Goal: Information Seeking & Learning: Learn about a topic

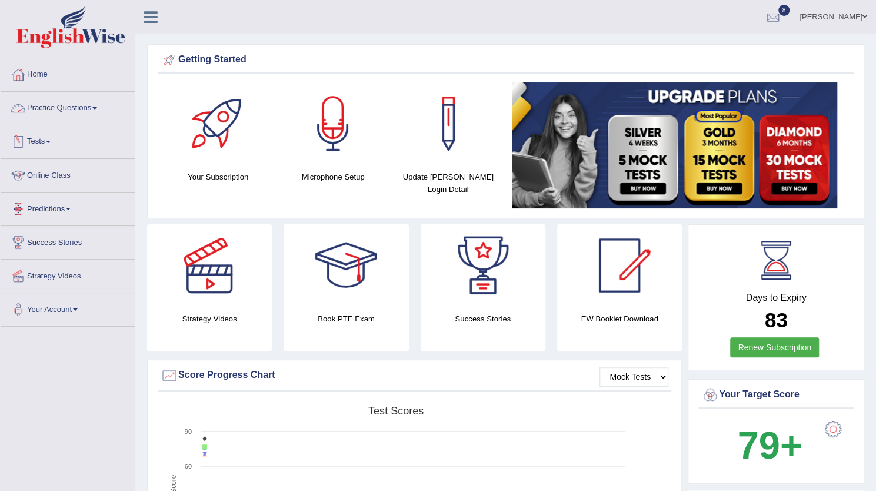
click at [40, 135] on link "Tests" at bounding box center [68, 139] width 134 height 29
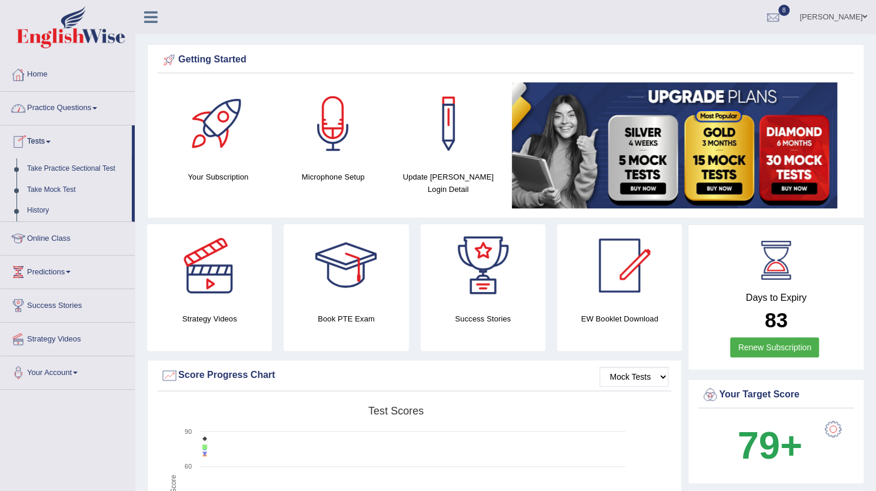
click at [66, 97] on link "Practice Questions" at bounding box center [68, 106] width 134 height 29
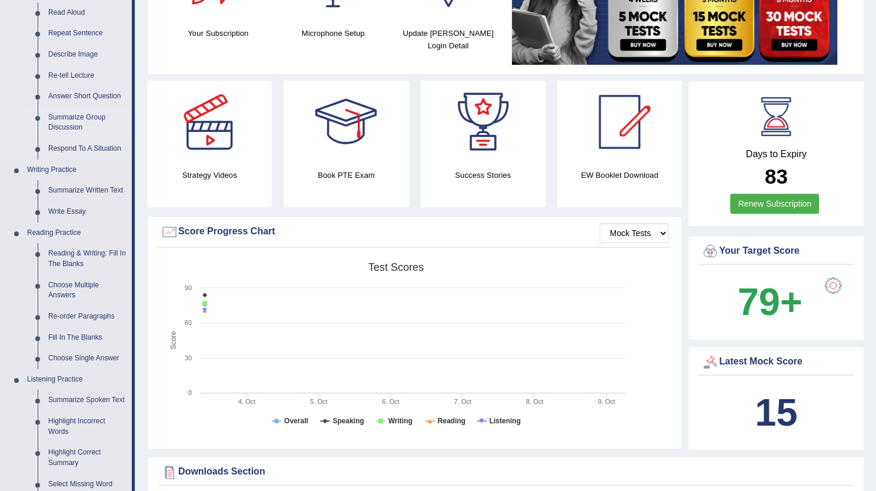
scroll to position [162, 0]
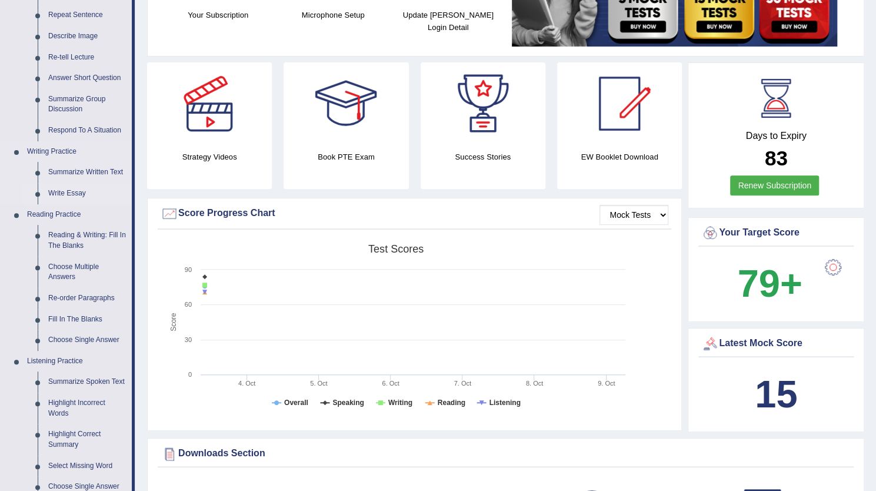
click at [69, 195] on link "Write Essay" at bounding box center [87, 193] width 89 height 21
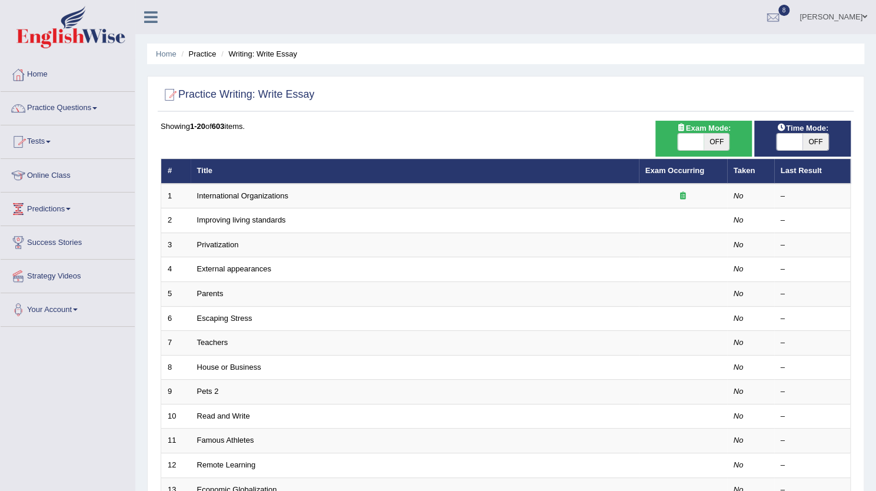
click at [724, 147] on span "OFF" at bounding box center [717, 142] width 26 height 16
checkbox input "true"
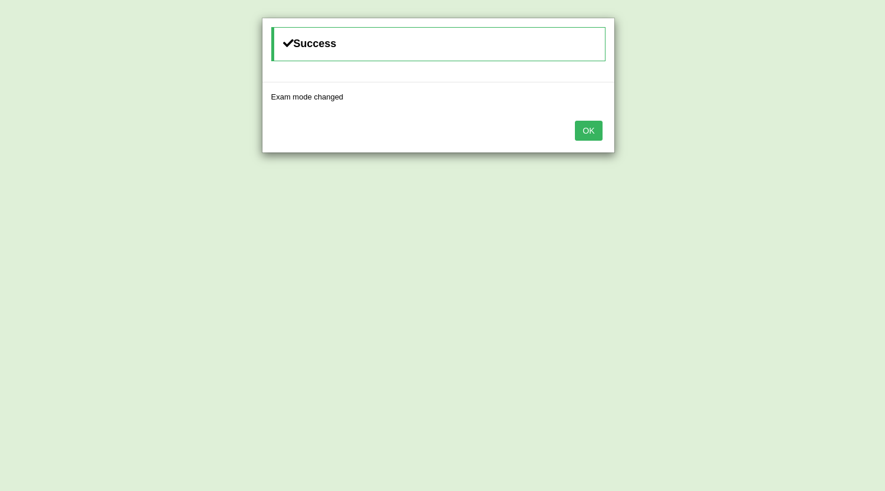
click at [591, 136] on button "OK" at bounding box center [588, 131] width 27 height 20
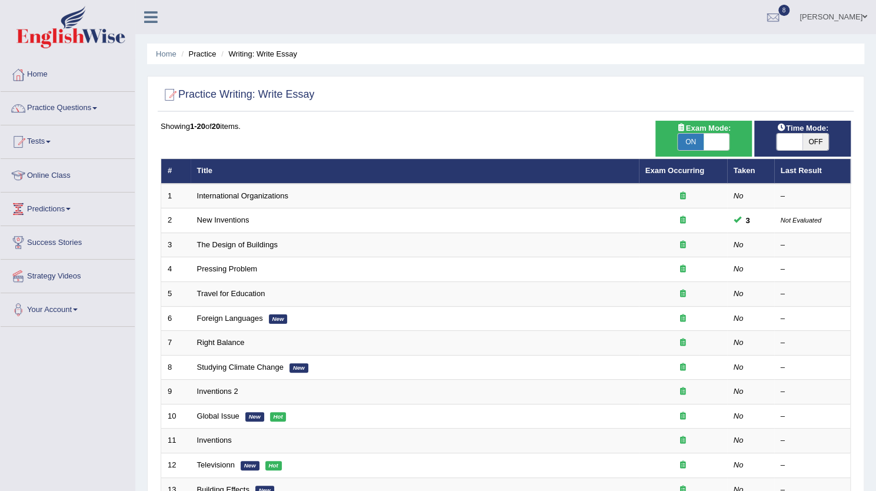
click at [816, 142] on span "OFF" at bounding box center [815, 142] width 26 height 16
checkbox input "true"
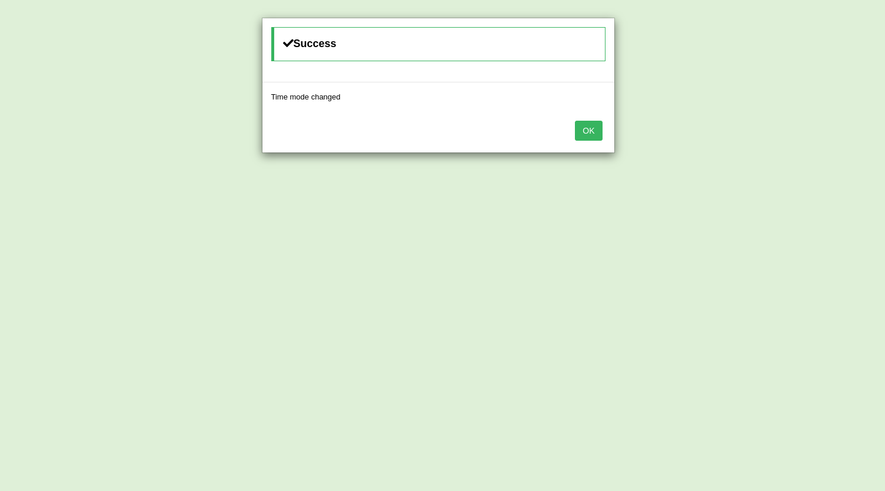
click at [580, 126] on button "OK" at bounding box center [588, 131] width 27 height 20
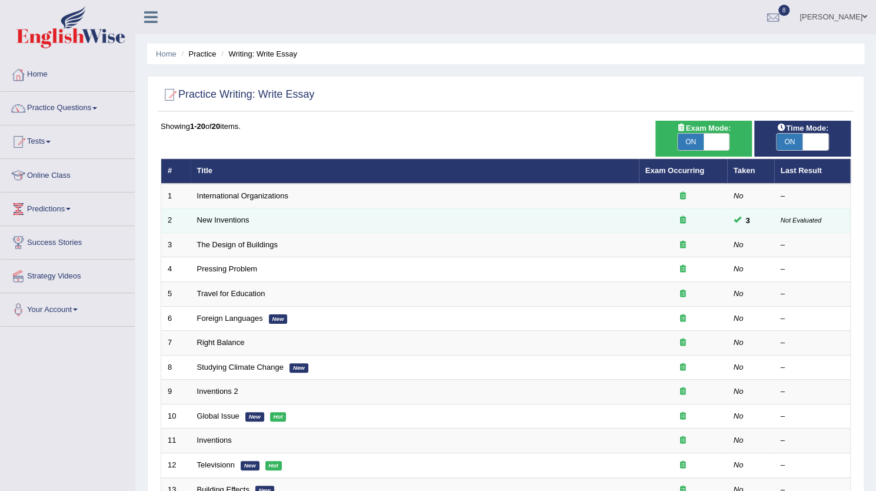
click at [742, 219] on span "3" at bounding box center [748, 220] width 14 height 12
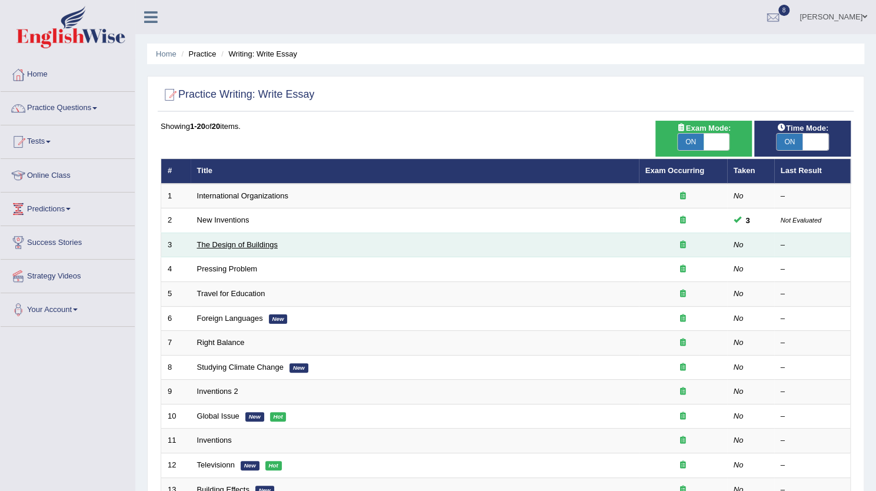
click at [255, 243] on link "The Design of Buildings" at bounding box center [237, 244] width 81 height 9
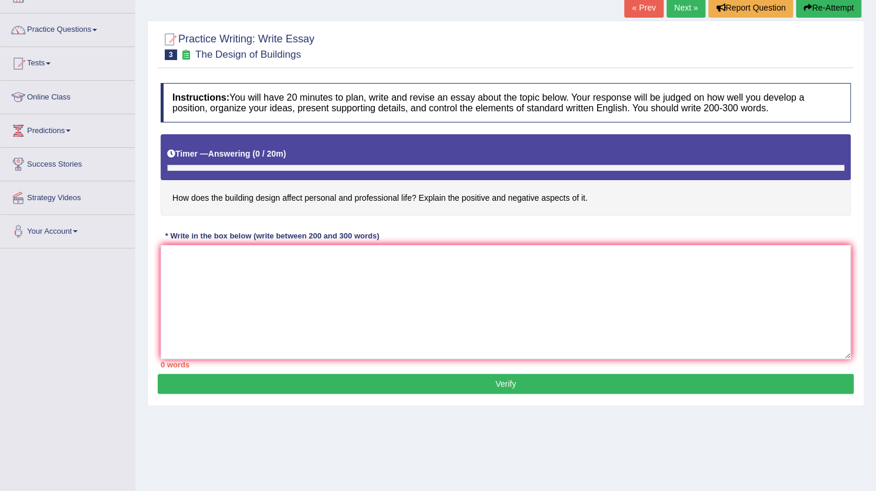
scroll to position [85, 0]
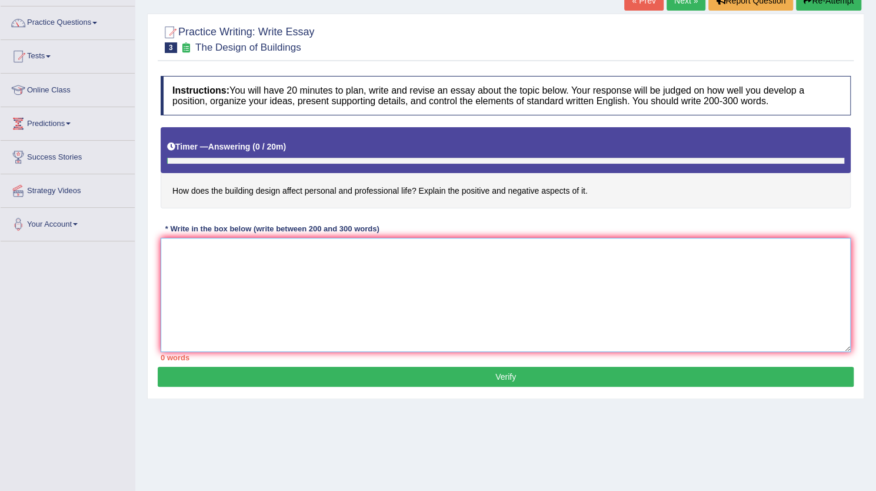
click at [344, 280] on textarea at bounding box center [506, 295] width 690 height 114
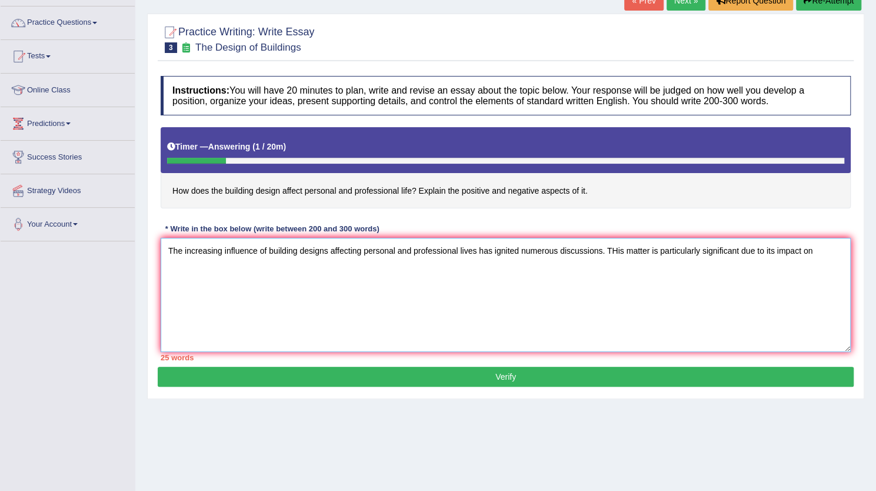
click at [611, 249] on textarea "The increasing influence of building designs affecting personal and professiona…" at bounding box center [506, 295] width 690 height 114
click at [620, 248] on textarea "The increasing influence of building designs affecting personal and professiona…" at bounding box center [506, 295] width 690 height 114
click at [813, 247] on textarea "The increasing influence of building designs affecting personal and professiona…" at bounding box center [506, 295] width 690 height 114
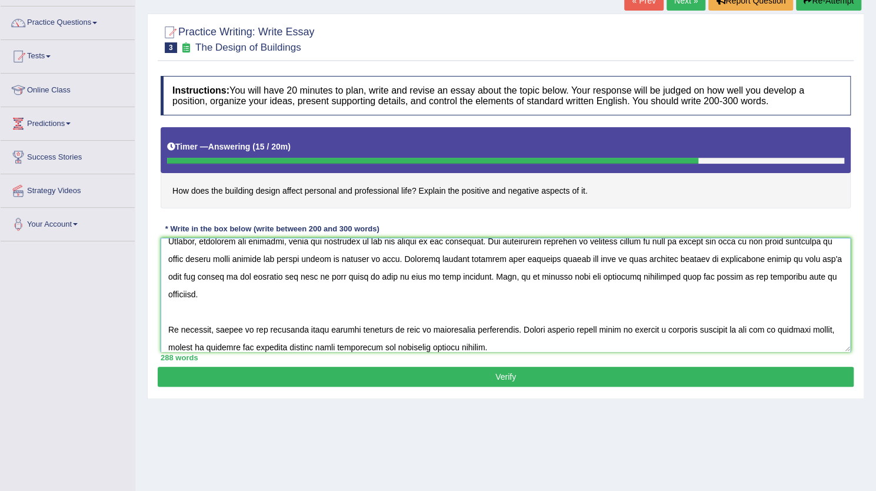
scroll to position [159, 0]
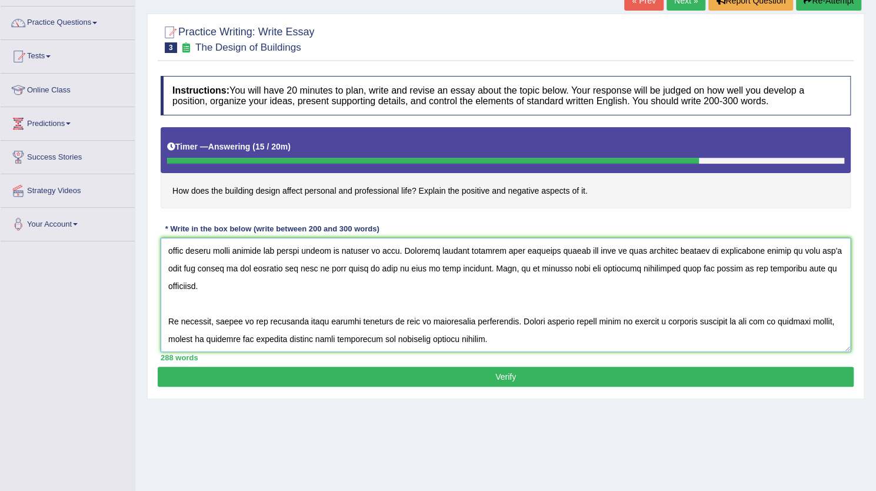
type textarea "The increasing influence of building designs affecting personal and professiona…"
click at [527, 375] on button "Verify" at bounding box center [506, 377] width 696 height 20
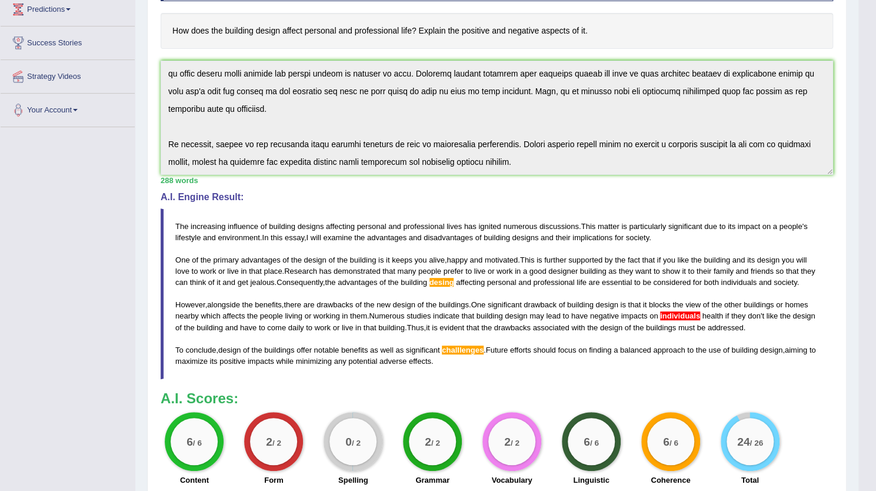
scroll to position [308, 0]
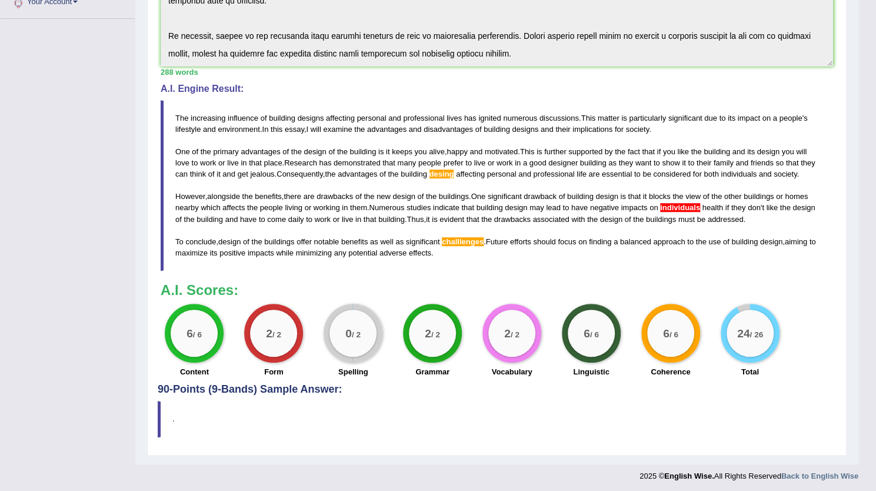
drag, startPoint x: 439, startPoint y: 250, endPoint x: 233, endPoint y: 164, distance: 223.1
click at [233, 164] on blockquote "The increasing influence of building designs affecting personal and professiona…" at bounding box center [497, 185] width 672 height 171
drag, startPoint x: 172, startPoint y: 110, endPoint x: 415, endPoint y: 242, distance: 276.9
click at [415, 242] on blockquote "The increasing influence of building designs affecting personal and professiona…" at bounding box center [497, 185] width 672 height 171
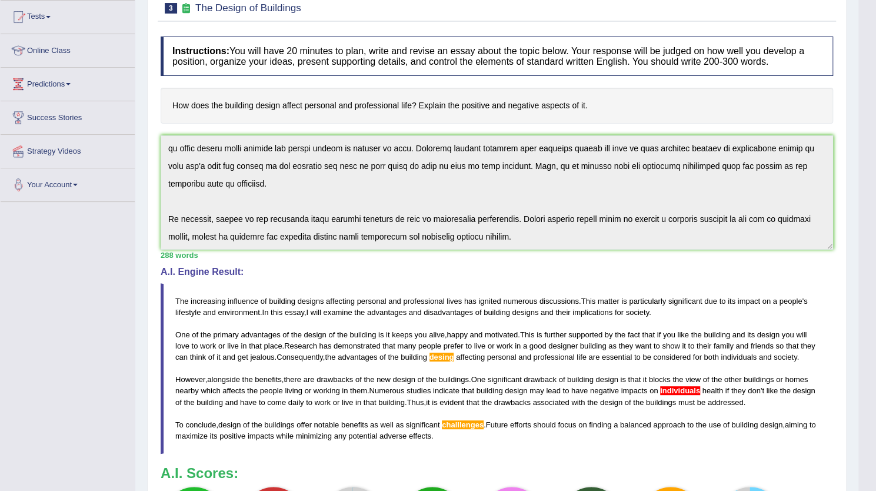
scroll to position [0, 0]
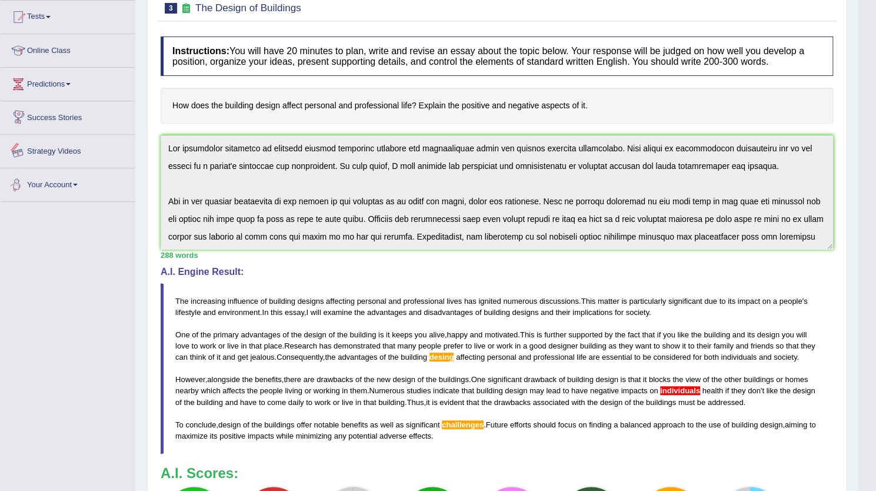
click at [108, 105] on div "Toggle navigation Home Practice Questions Speaking Practice Read Aloud Repeat S…" at bounding box center [429, 272] width 858 height 795
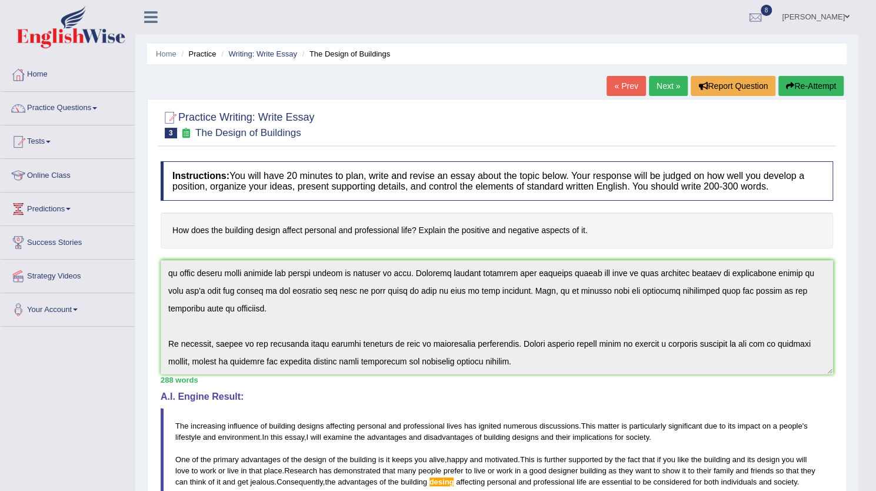
click at [805, 79] on button "Re-Attempt" at bounding box center [810, 86] width 65 height 20
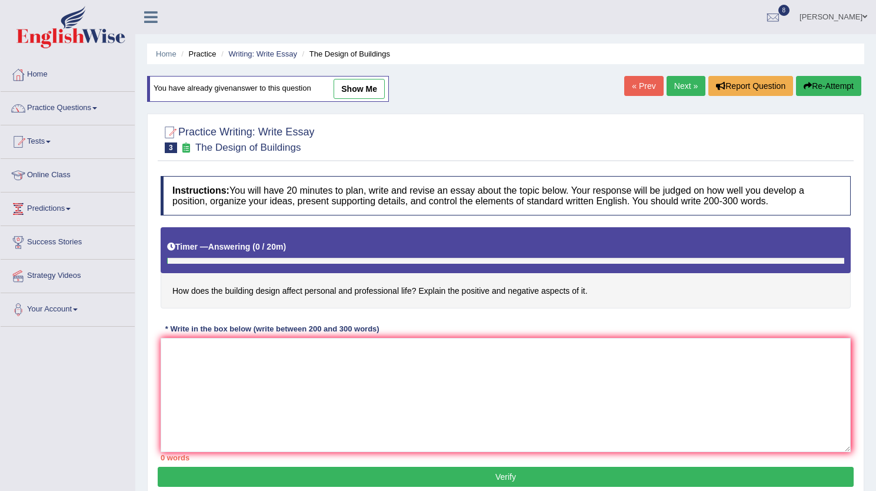
click at [458, 383] on textarea at bounding box center [506, 395] width 690 height 114
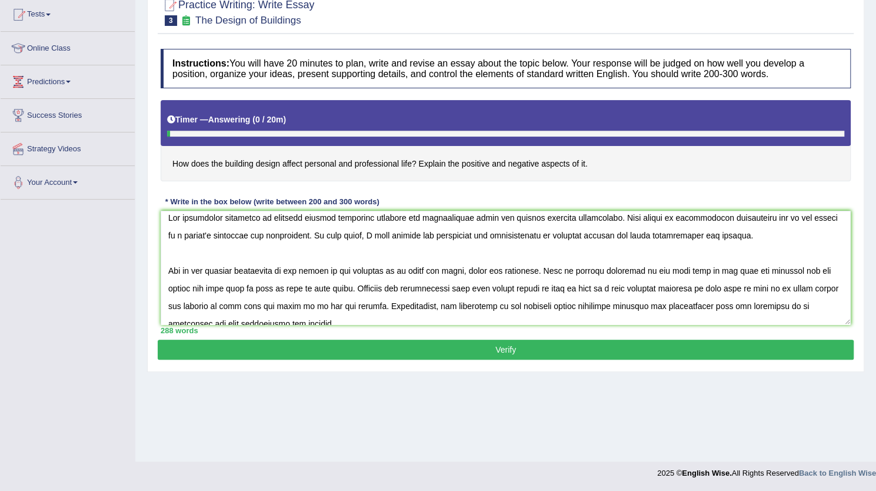
scroll to position [6, 0]
click at [527, 303] on textarea at bounding box center [506, 268] width 690 height 114
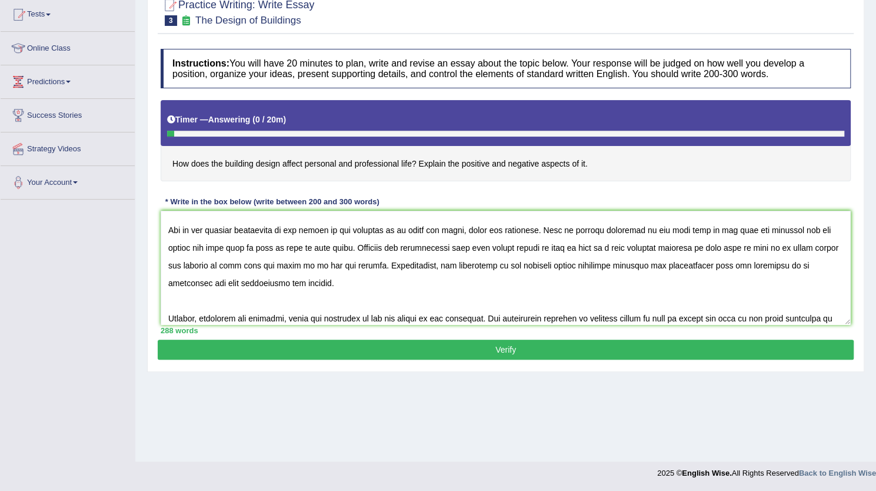
scroll to position [46, 0]
click at [184, 280] on textarea at bounding box center [506, 268] width 690 height 114
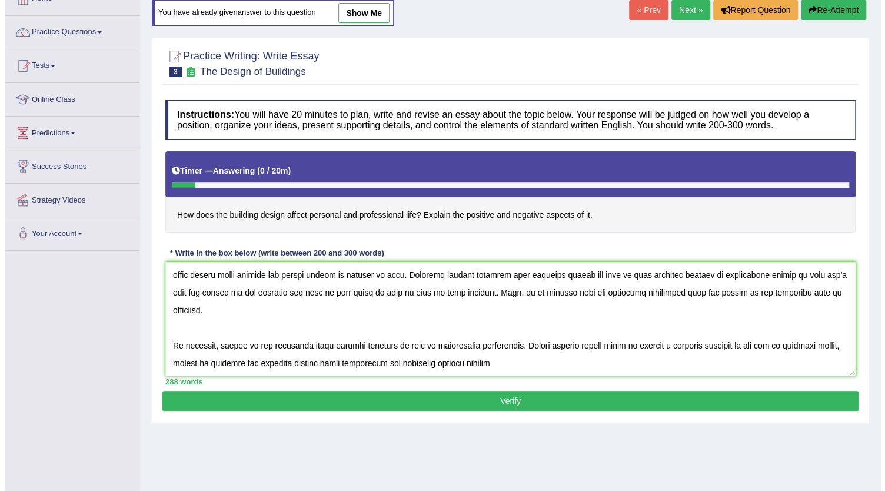
scroll to position [108, 0]
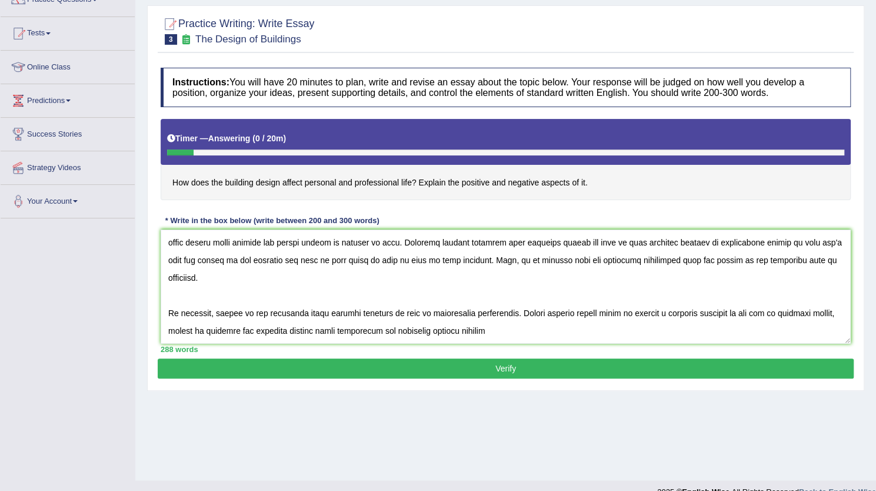
drag, startPoint x: 474, startPoint y: 309, endPoint x: 594, endPoint y: 339, distance: 123.7
click at [594, 339] on textarea at bounding box center [506, 286] width 690 height 114
type textarea "The increasing influence of building designs affecting personal and professiona…"
click at [658, 344] on div "288 words" at bounding box center [506, 349] width 690 height 11
click at [551, 358] on button "Verify" at bounding box center [506, 368] width 696 height 20
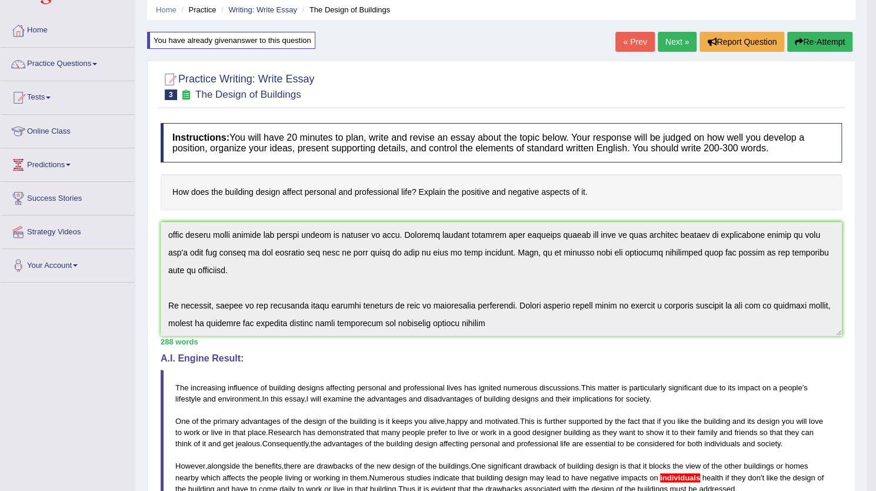
scroll to position [0, 0]
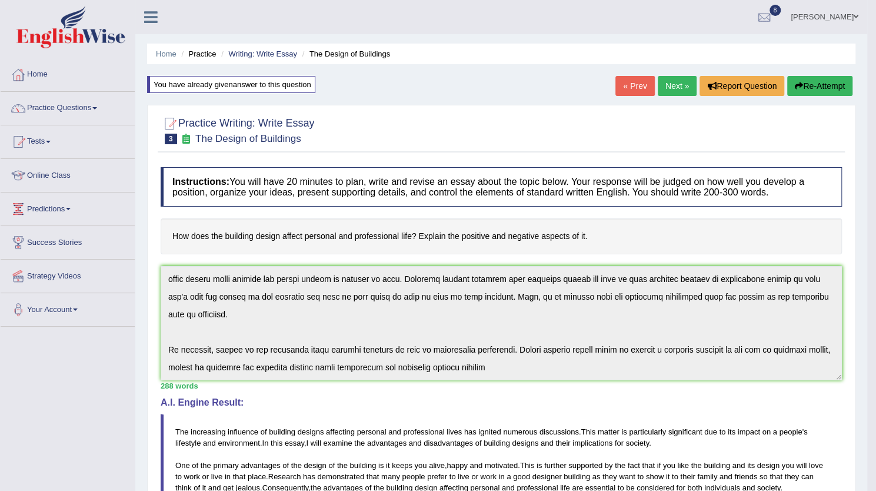
click at [825, 79] on button "Re-Attempt" at bounding box center [819, 86] width 65 height 20
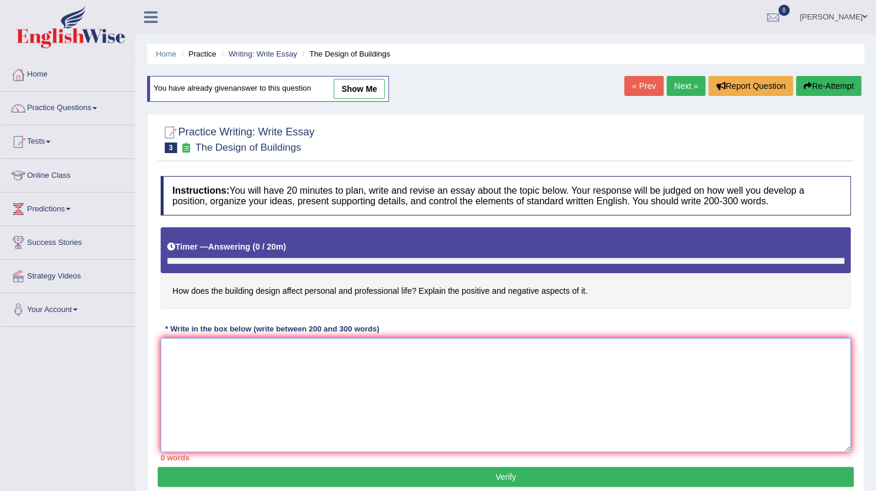
click at [424, 367] on textarea at bounding box center [506, 395] width 690 height 114
paste textarea "The increasing influence of building designs affecting personal and professiona…"
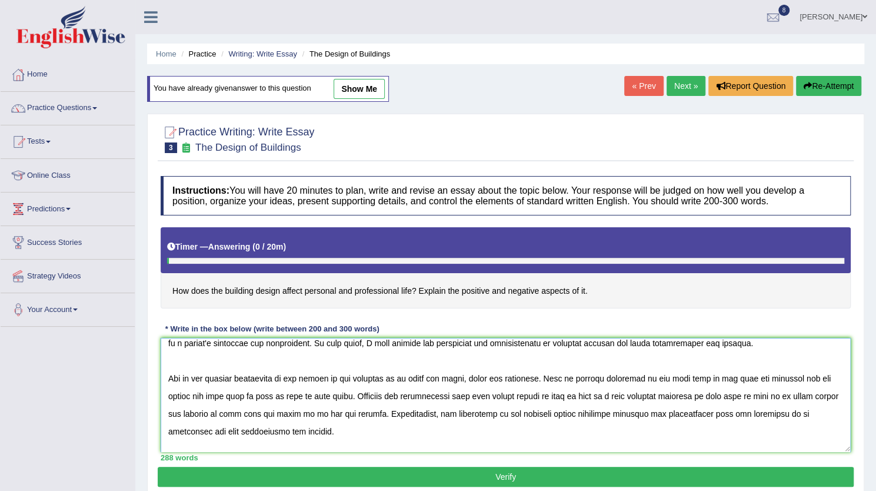
scroll to position [26, 0]
click at [527, 411] on textarea at bounding box center [506, 395] width 690 height 114
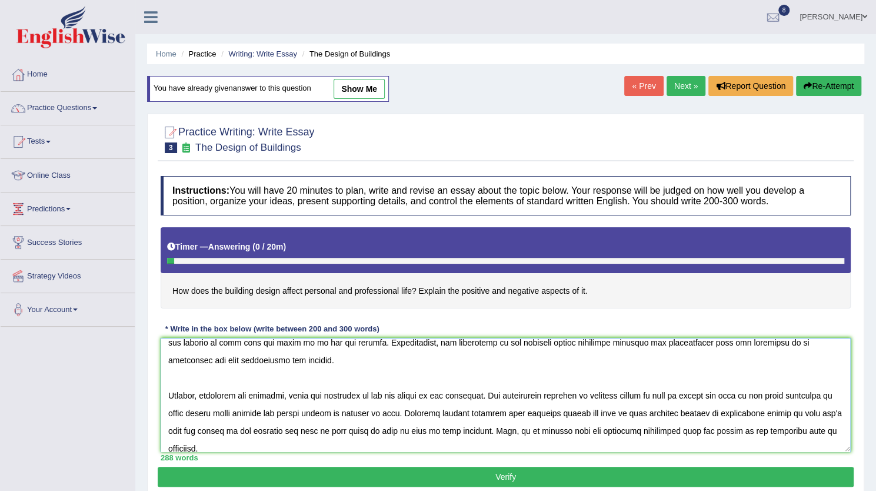
scroll to position [159, 0]
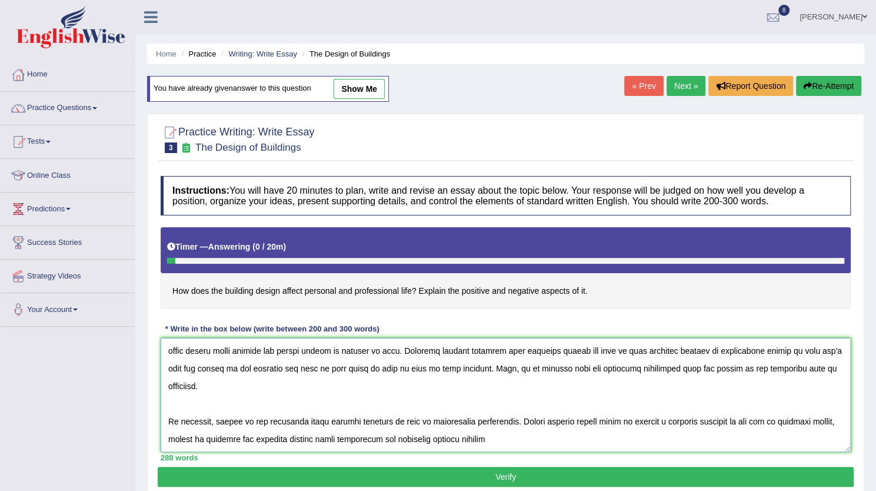
click at [519, 441] on textarea at bounding box center [506, 395] width 690 height 114
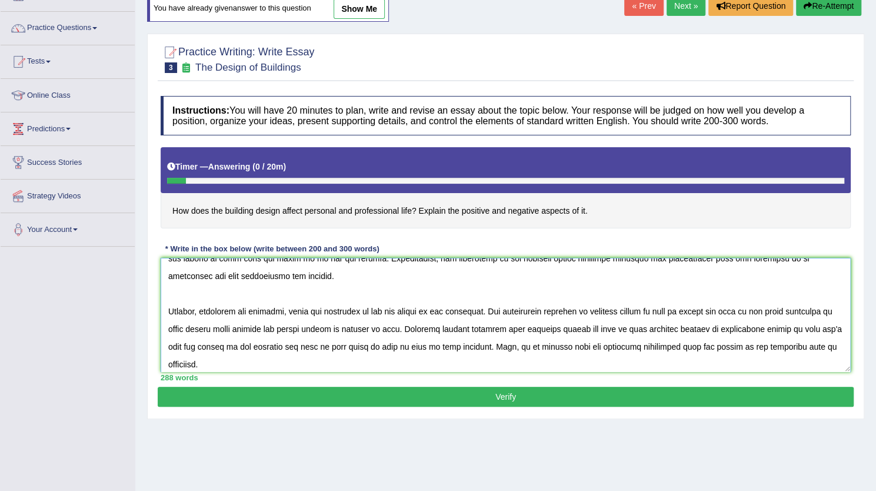
scroll to position [100, 0]
click at [184, 276] on textarea at bounding box center [506, 315] width 690 height 114
paste textarea
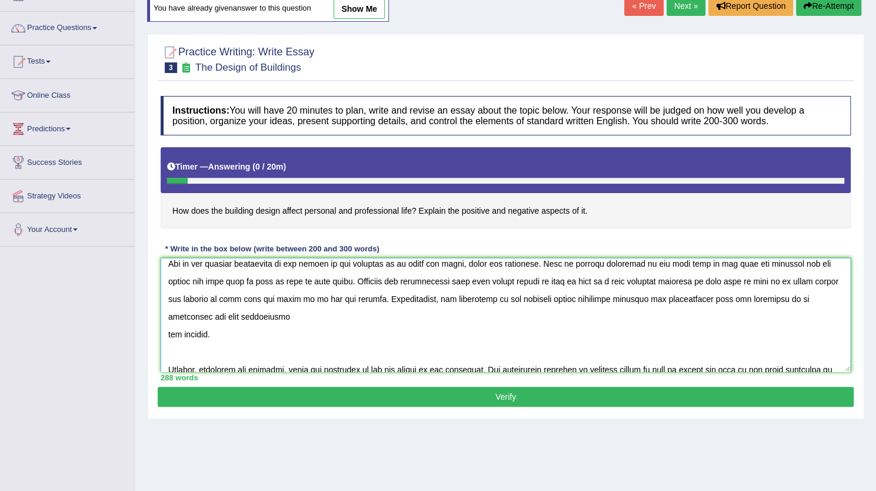
scroll to position [59, 0]
paste textarea "individuals"
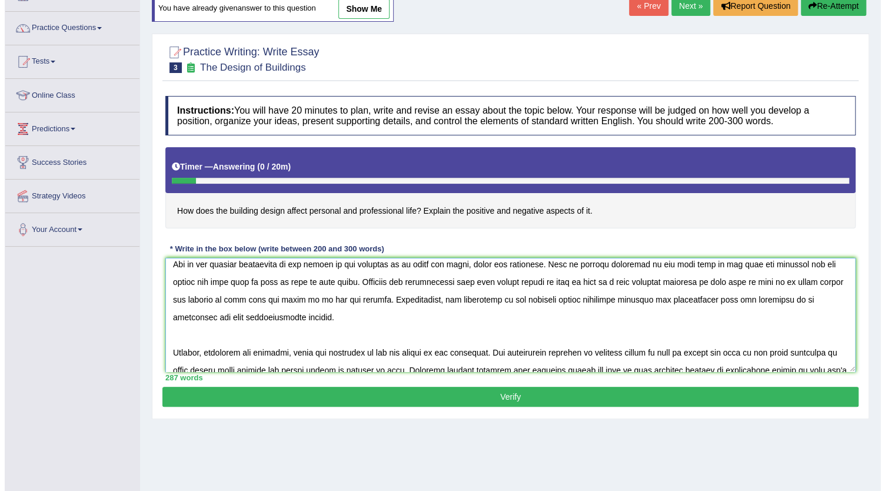
scroll to position [42, 0]
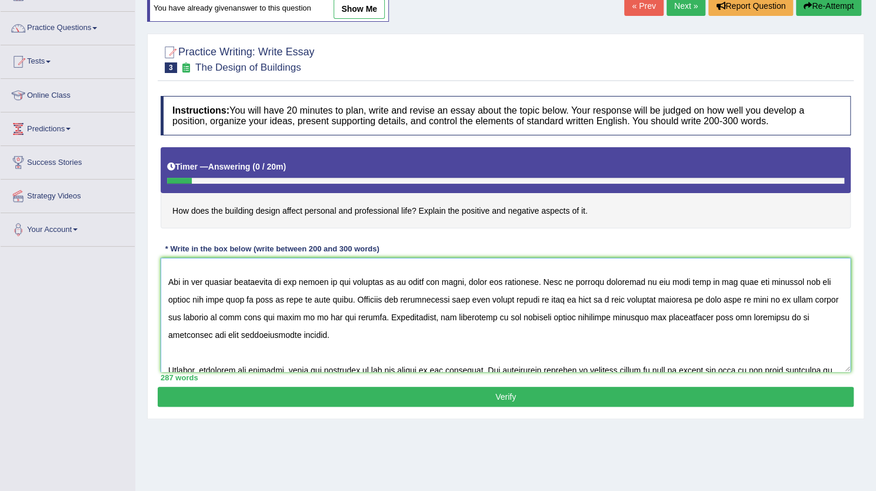
type textarea "The increasing influence of building designs affecting personal and professiona…"
click at [481, 391] on button "Verify" at bounding box center [506, 397] width 696 height 20
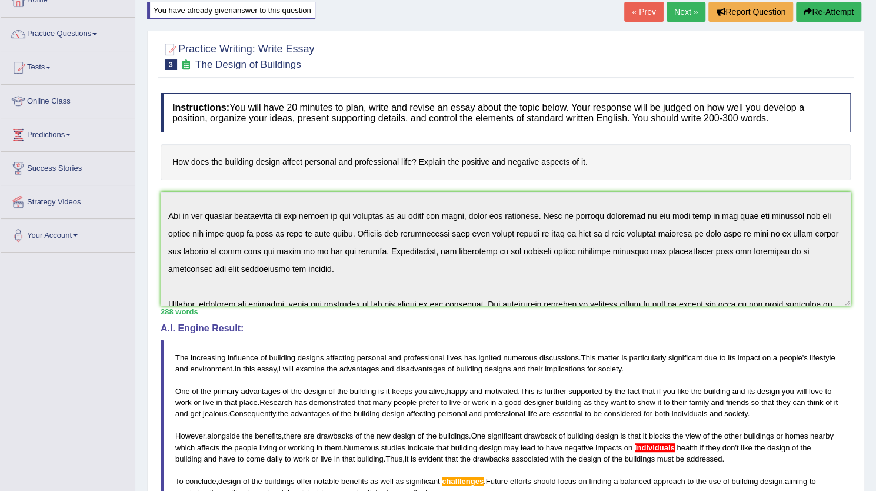
scroll to position [51, 0]
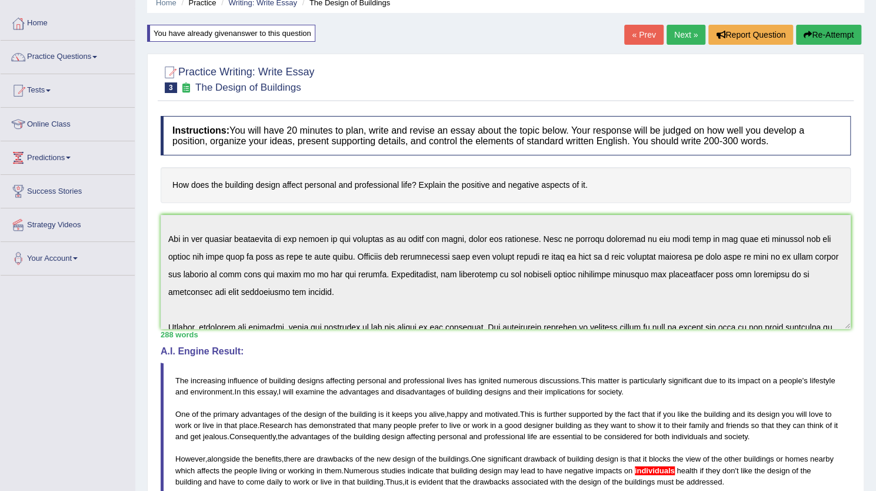
click at [825, 39] on button "Re-Attempt" at bounding box center [828, 35] width 65 height 20
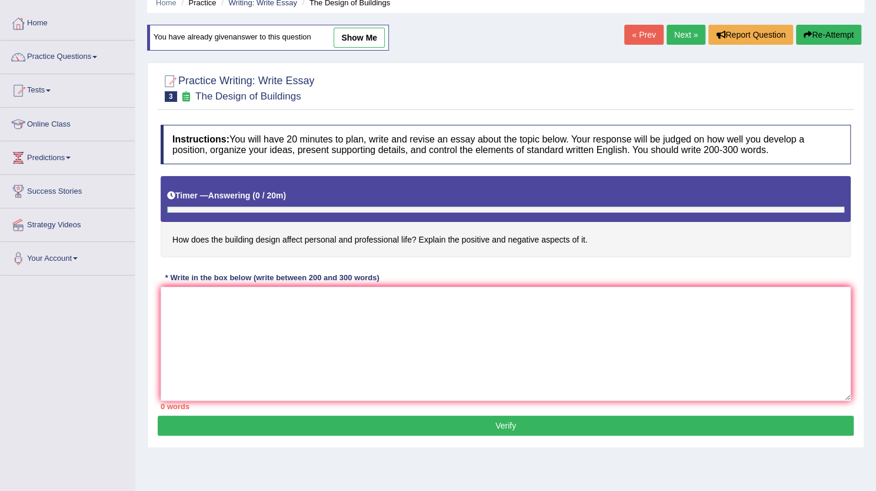
scroll to position [51, 0]
click at [300, 331] on textarea at bounding box center [506, 344] width 690 height 114
paste textarea "The increasing influence of building designs affecting personal and professiona…"
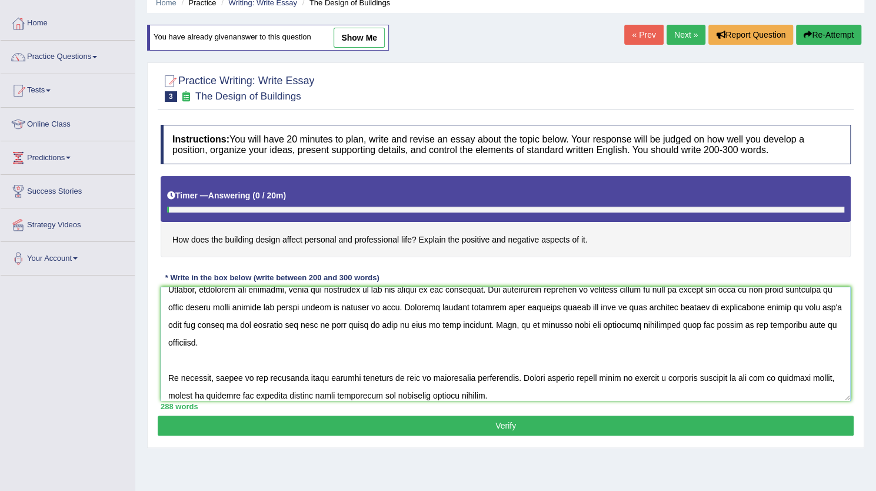
scroll to position [159, 0]
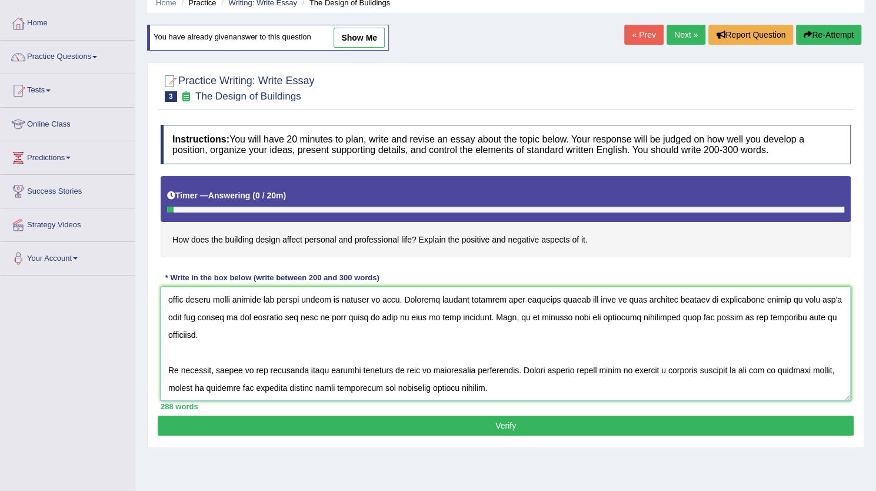
click at [475, 362] on textarea at bounding box center [506, 344] width 690 height 114
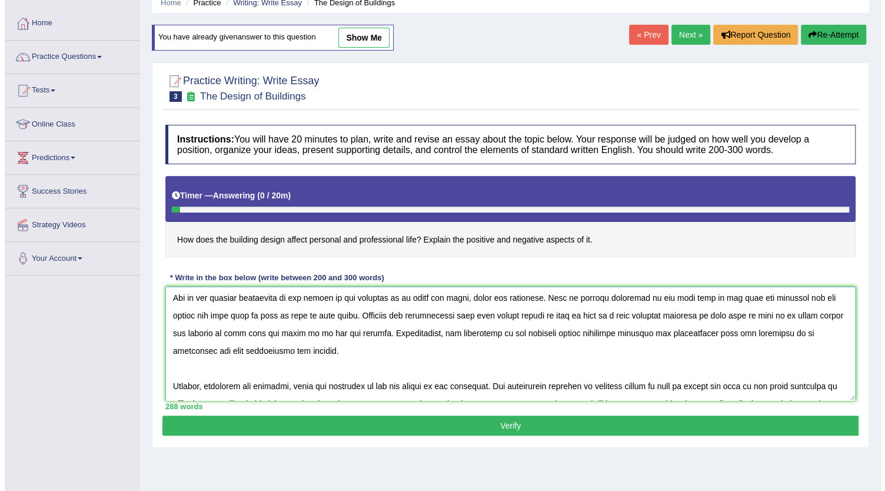
scroll to position [55, 0]
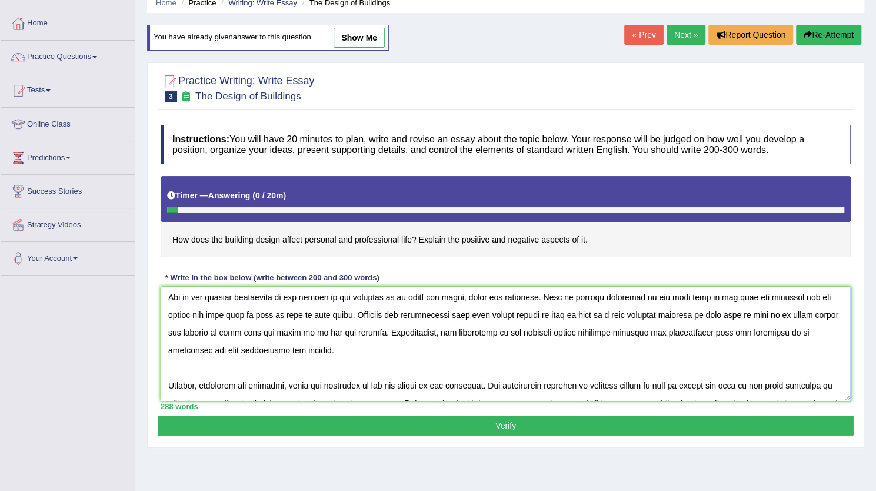
click at [205, 348] on textarea at bounding box center [506, 344] width 690 height 114
type textarea "The increasing influence of building designs affecting personal and professiona…"
click at [500, 425] on button "Verify" at bounding box center [506, 425] width 696 height 20
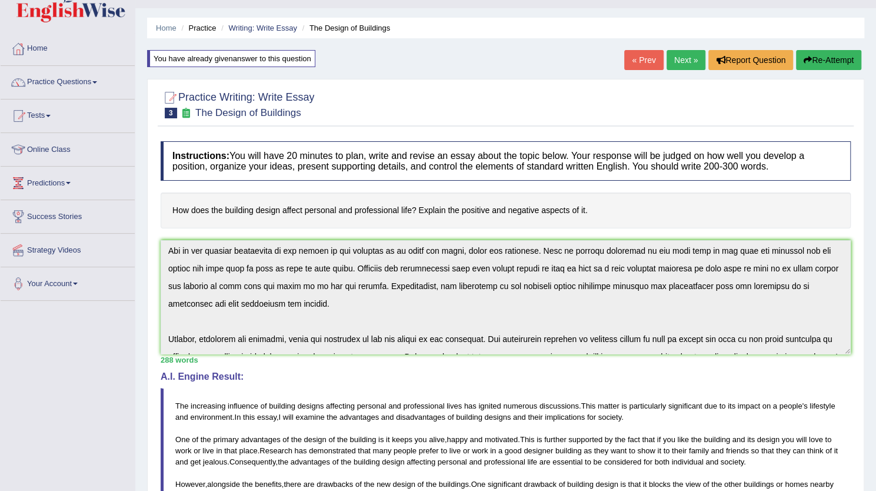
scroll to position [0, 0]
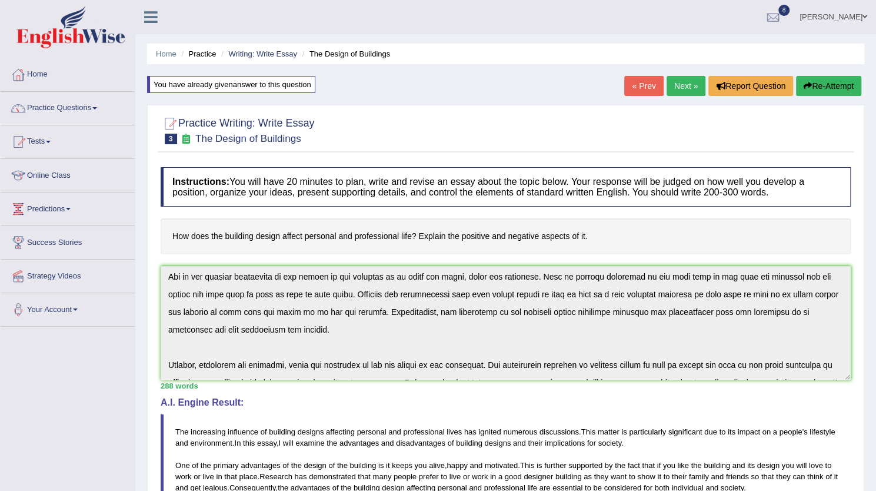
click at [811, 82] on button "Re-Attempt" at bounding box center [828, 86] width 65 height 20
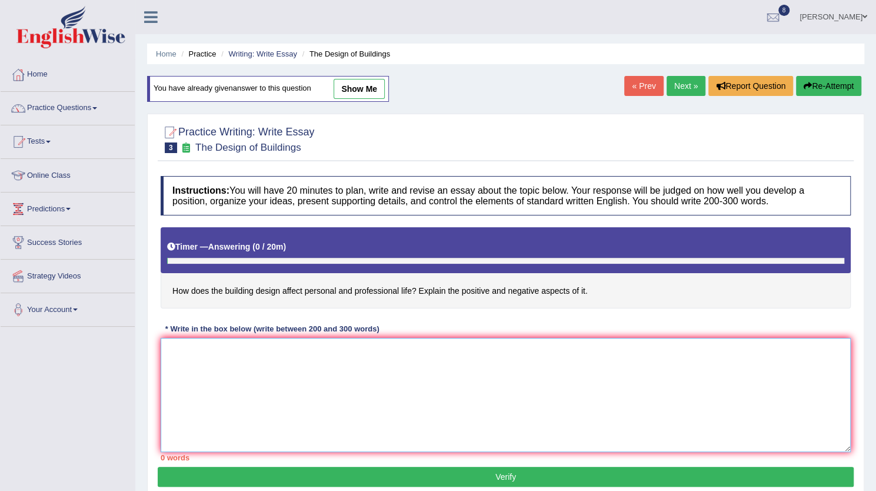
paste textarea "The increasing influence of building designs affecting personal and professiona…"
click at [450, 378] on textarea at bounding box center [506, 395] width 690 height 114
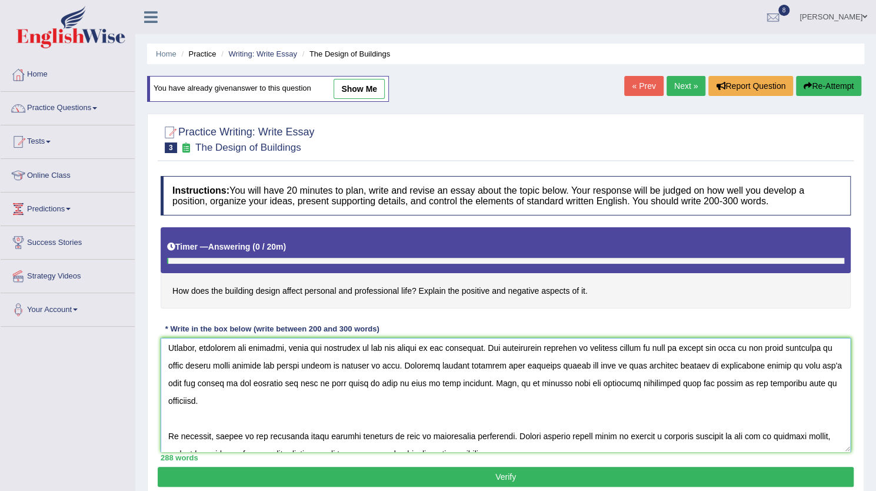
scroll to position [143, 0]
click at [735, 363] on textarea at bounding box center [506, 395] width 690 height 114
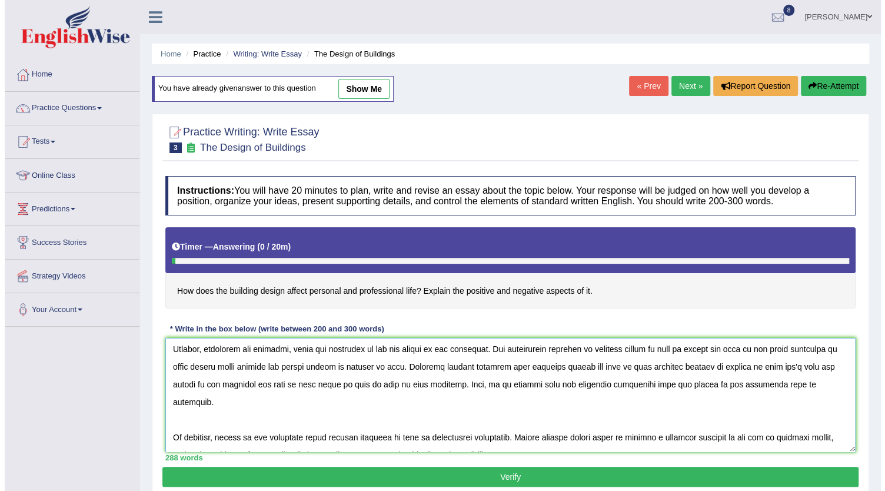
scroll to position [141, 0]
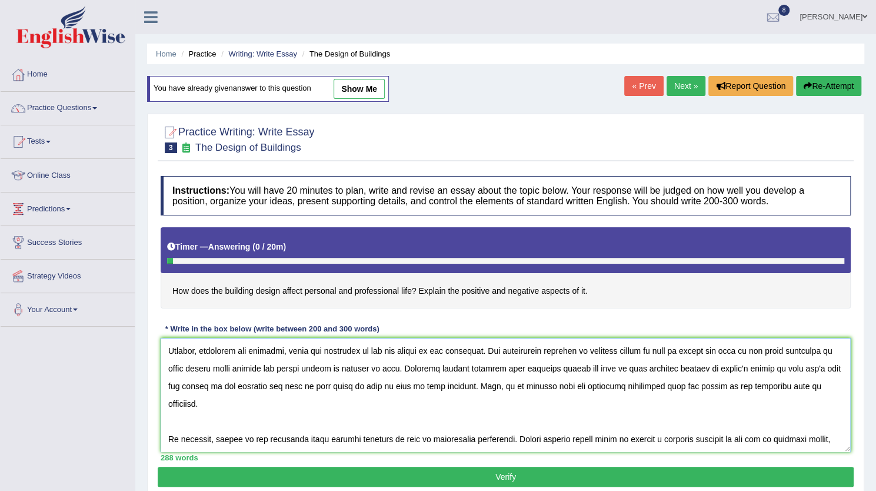
click at [780, 397] on textarea at bounding box center [506, 395] width 690 height 114
type textarea "The increasing influence of building designs affecting personal and professiona…"
click at [702, 474] on button "Verify" at bounding box center [506, 477] width 696 height 20
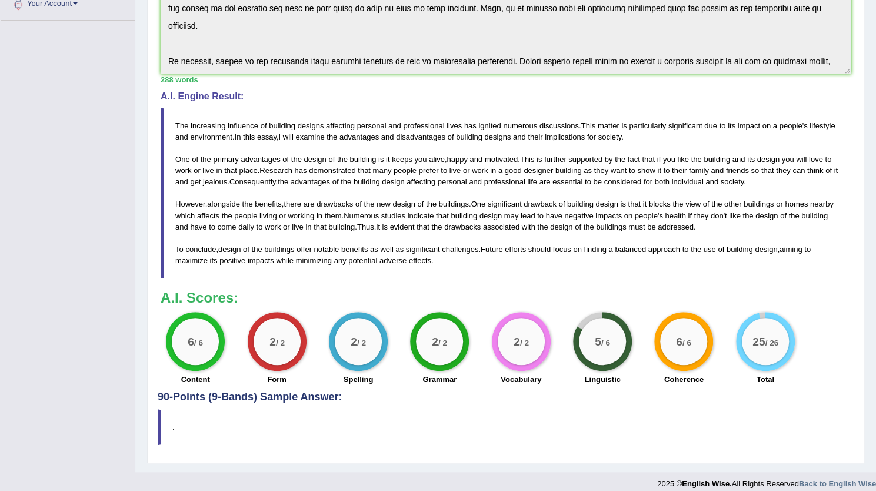
scroll to position [305, 0]
